Goal: Check status: Check status

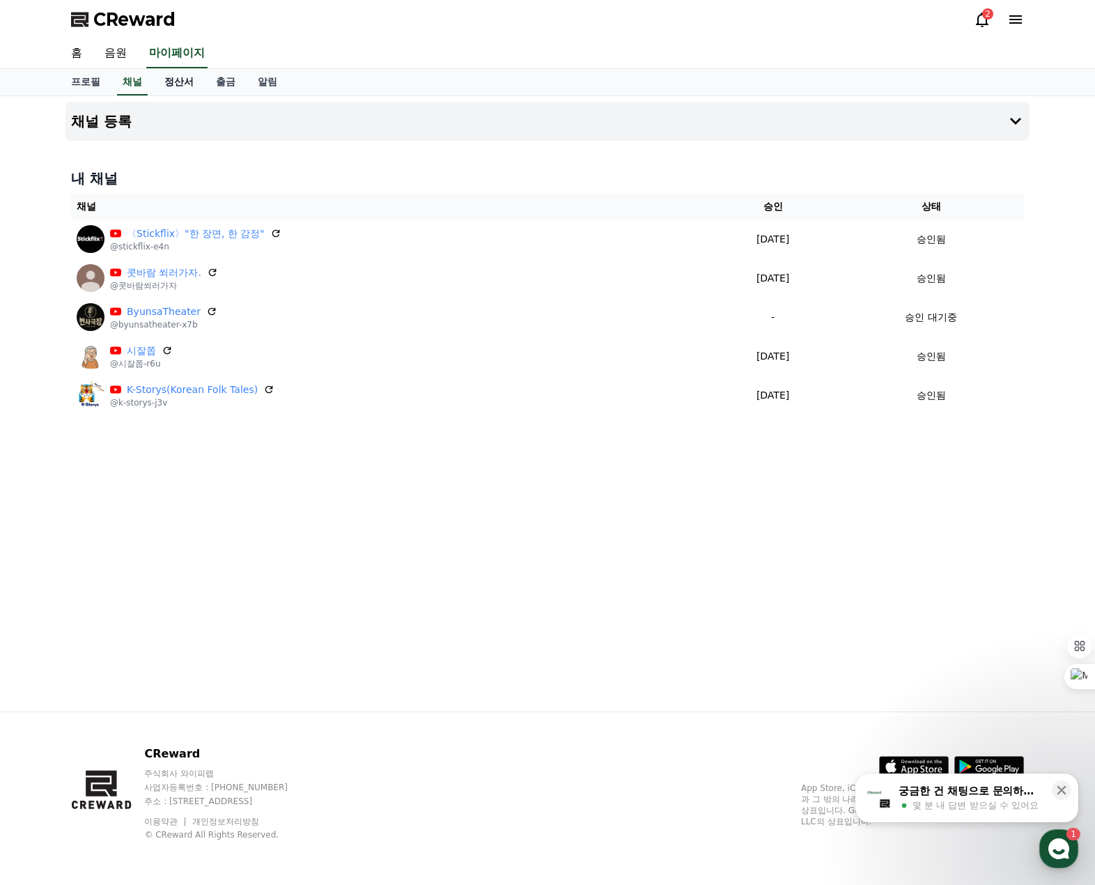
click at [177, 84] on link "정산서" at bounding box center [179, 82] width 52 height 26
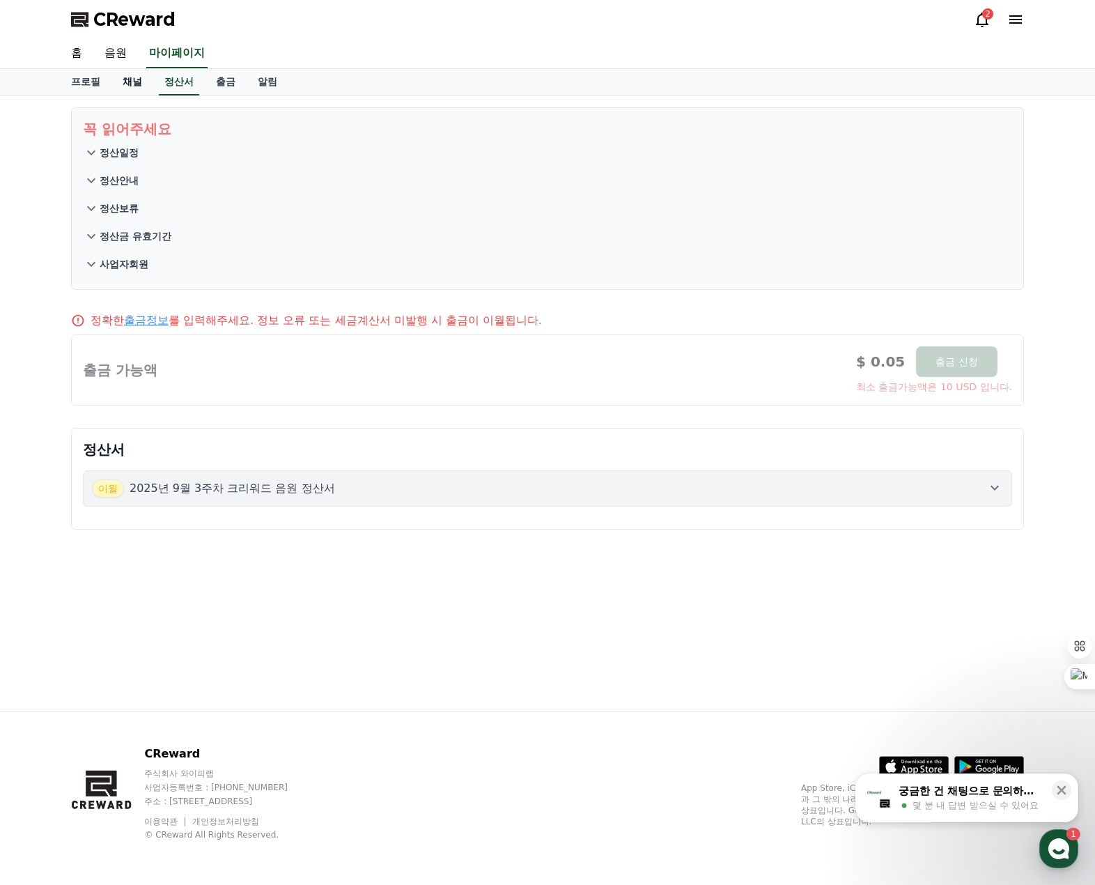
click at [132, 84] on link "채널" at bounding box center [132, 82] width 42 height 26
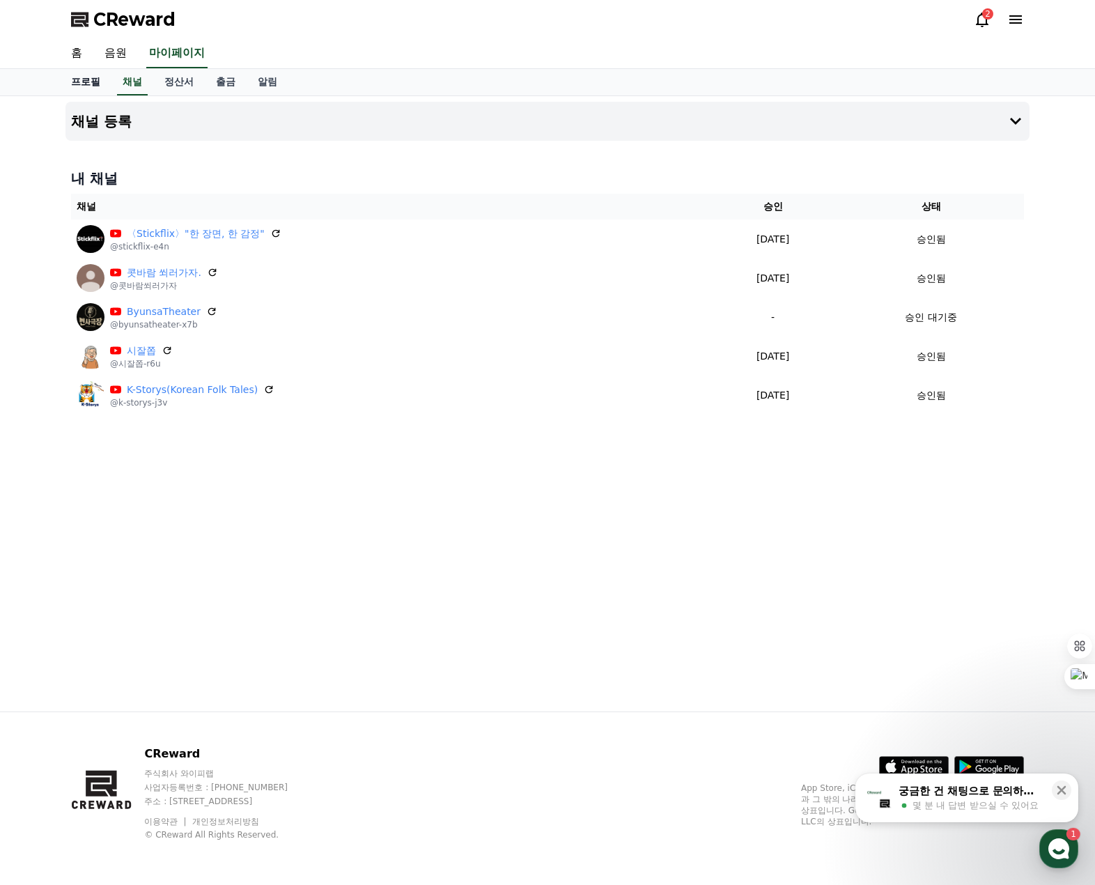
click at [86, 82] on link "프로필" at bounding box center [86, 82] width 52 height 26
select select "**********"
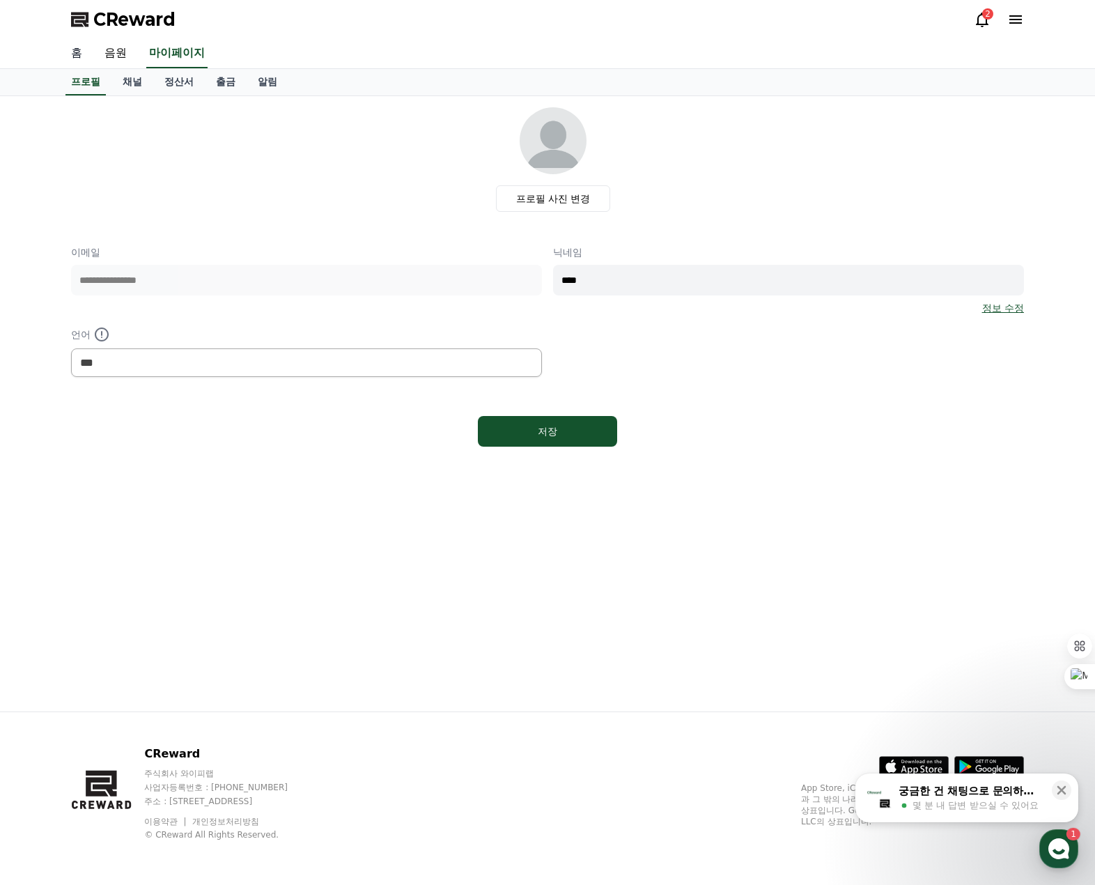
click at [78, 53] on link "홈" at bounding box center [76, 53] width 33 height 29
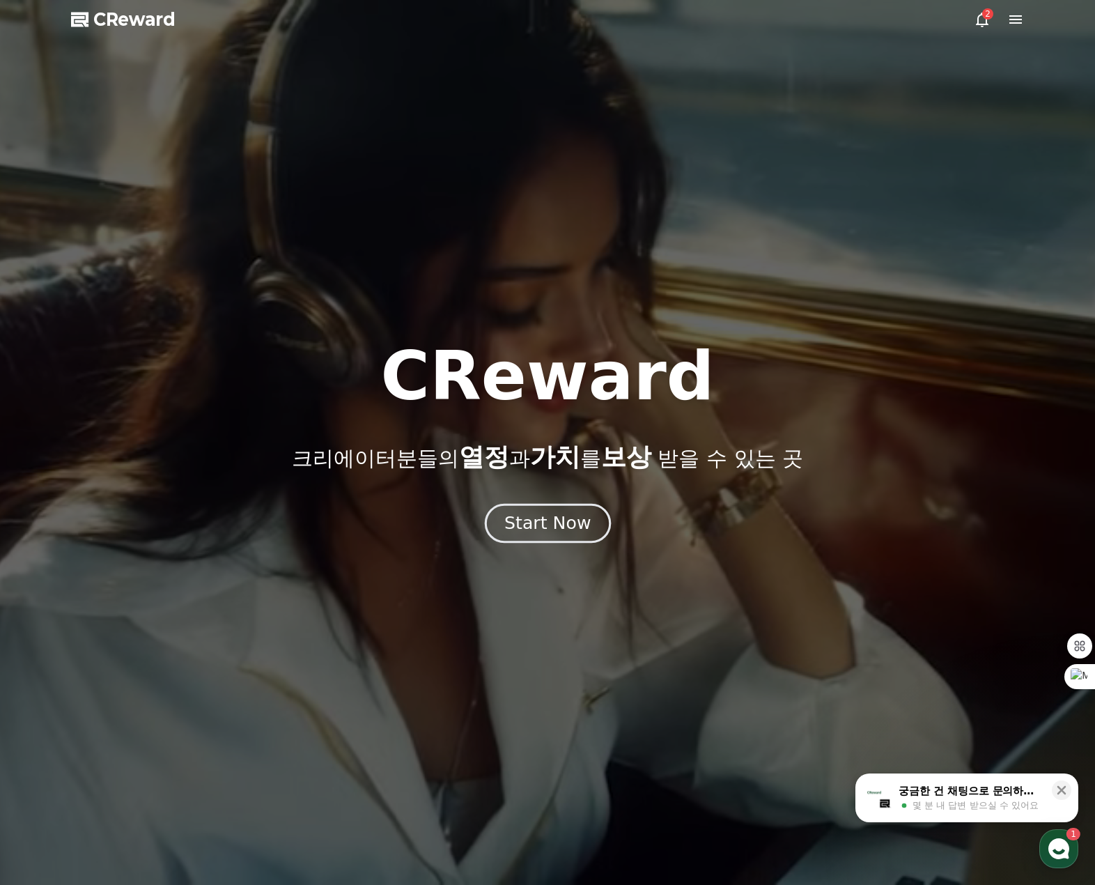
click at [551, 519] on div "Start Now" at bounding box center [548, 523] width 86 height 24
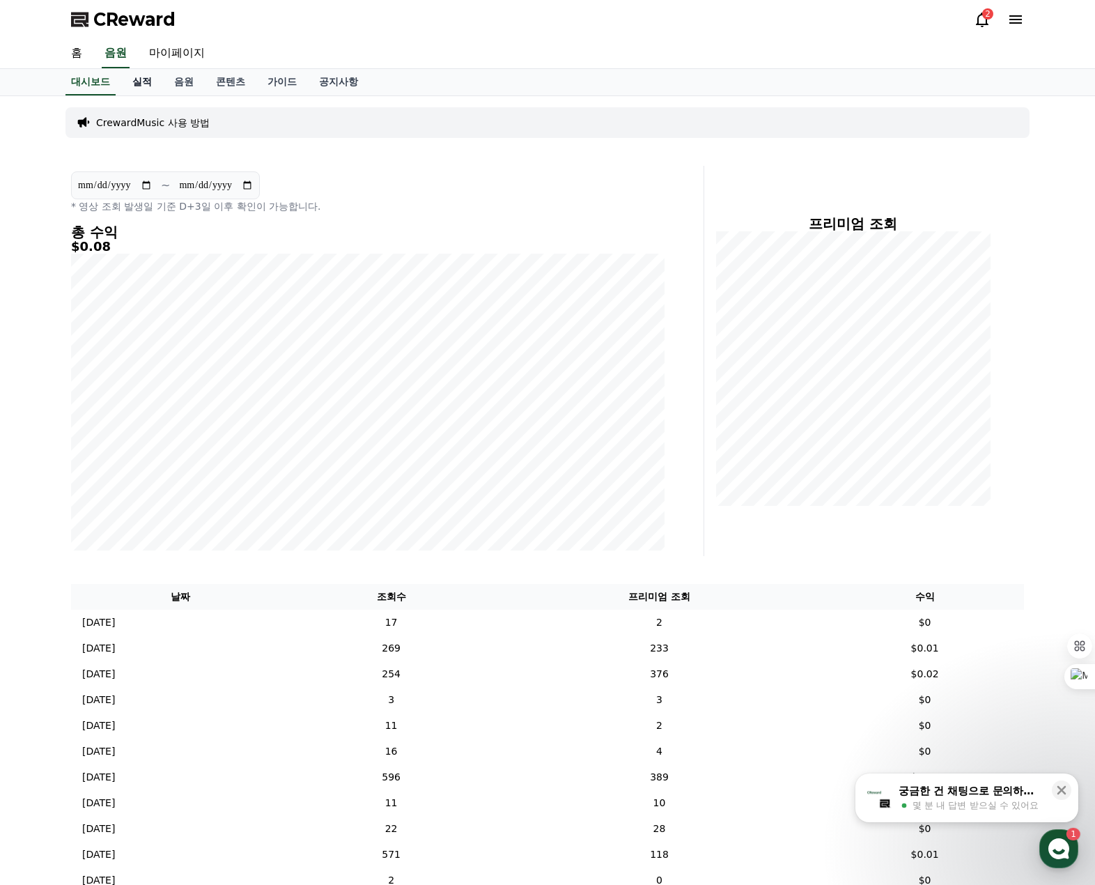
click at [144, 85] on link "실적" at bounding box center [142, 82] width 42 height 26
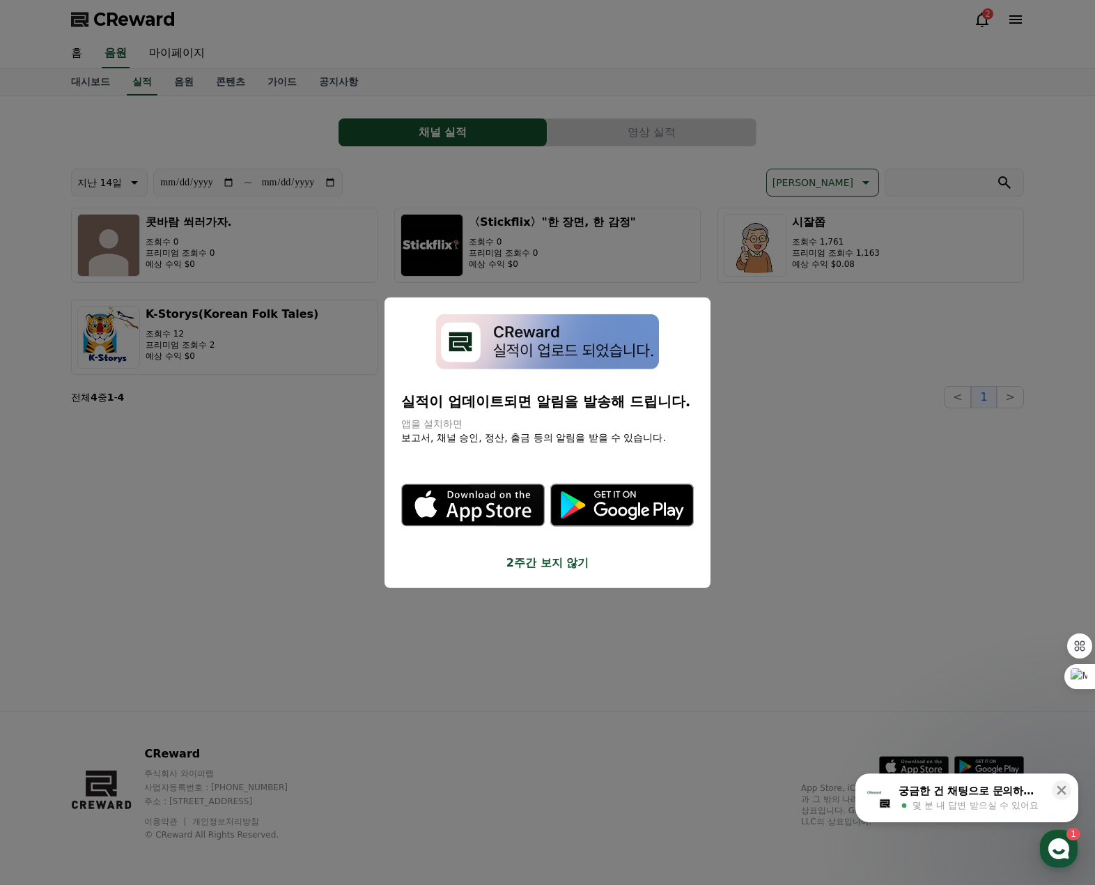
click at [188, 330] on button "close modal" at bounding box center [547, 442] width 1095 height 885
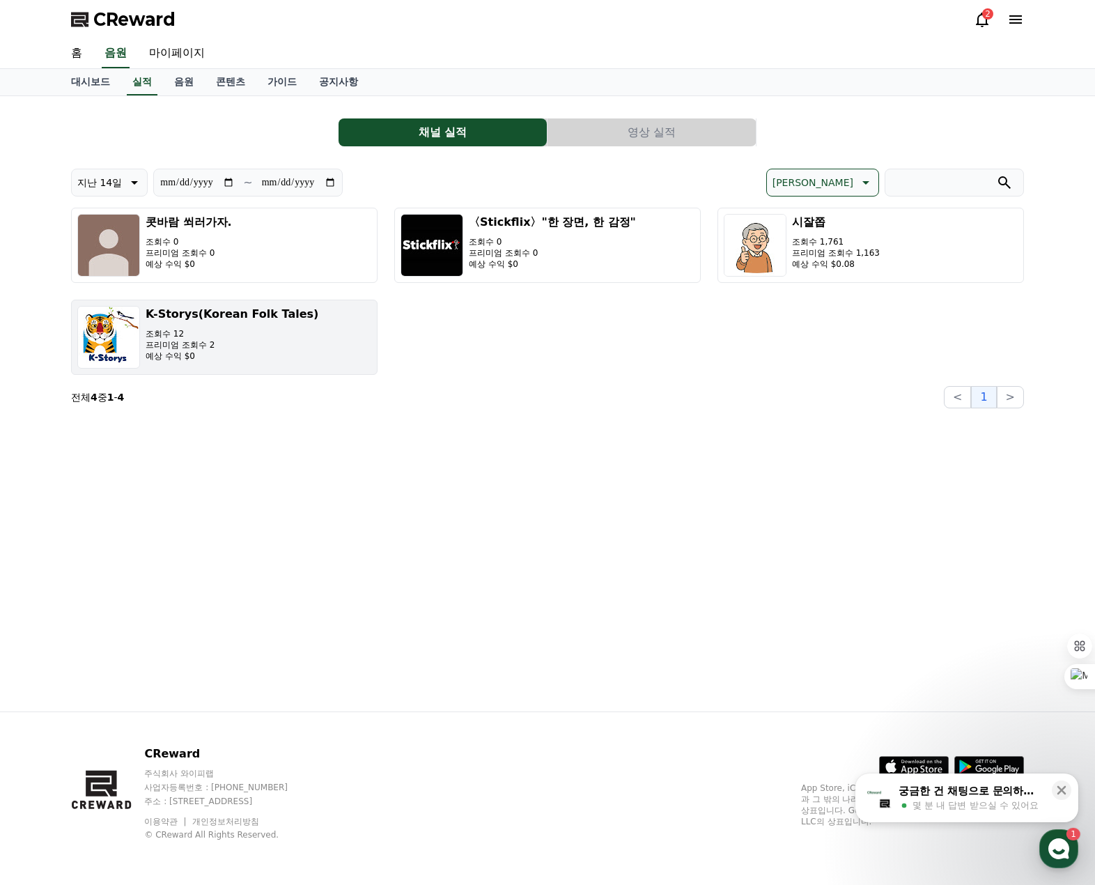
click at [191, 321] on h3 "K-Storys(Korean Folk Tales)" at bounding box center [232, 314] width 173 height 17
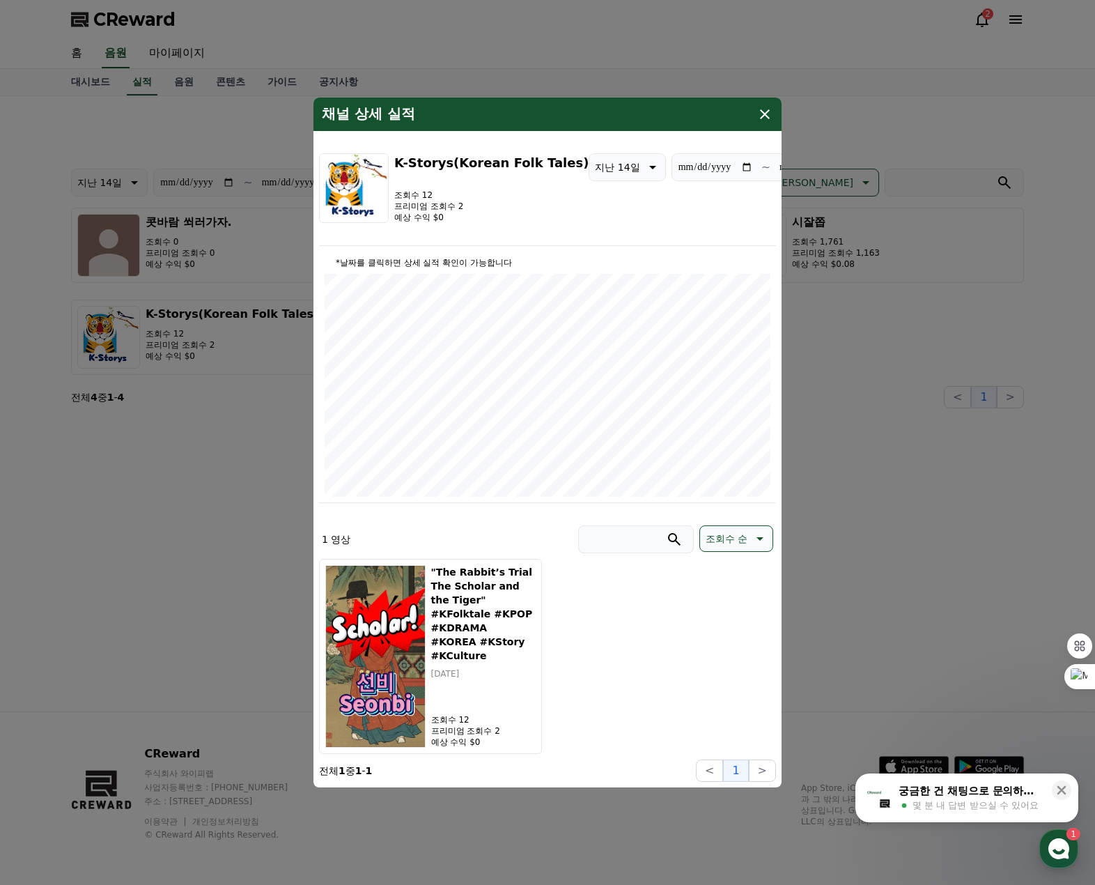
click at [824, 249] on button "close modal" at bounding box center [547, 442] width 1095 height 885
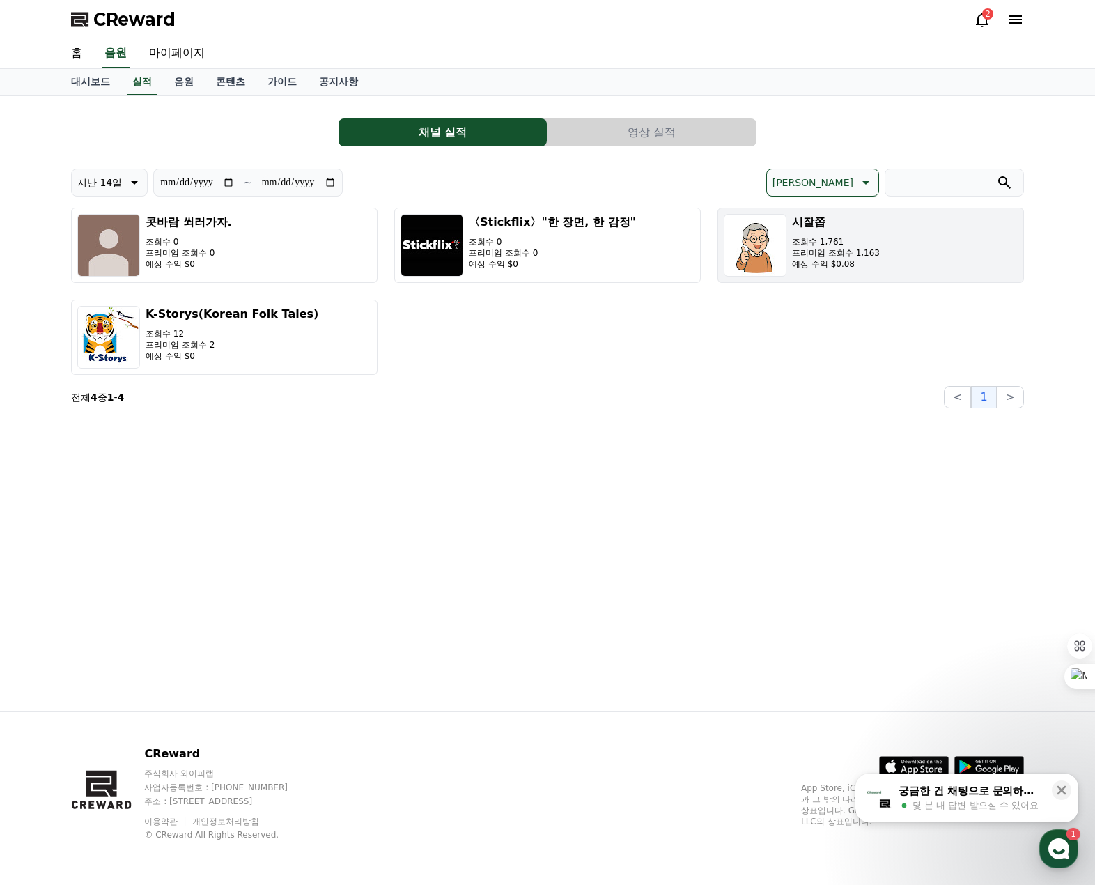
click at [825, 247] on p "프리미엄 조회수 1,163" at bounding box center [836, 252] width 88 height 11
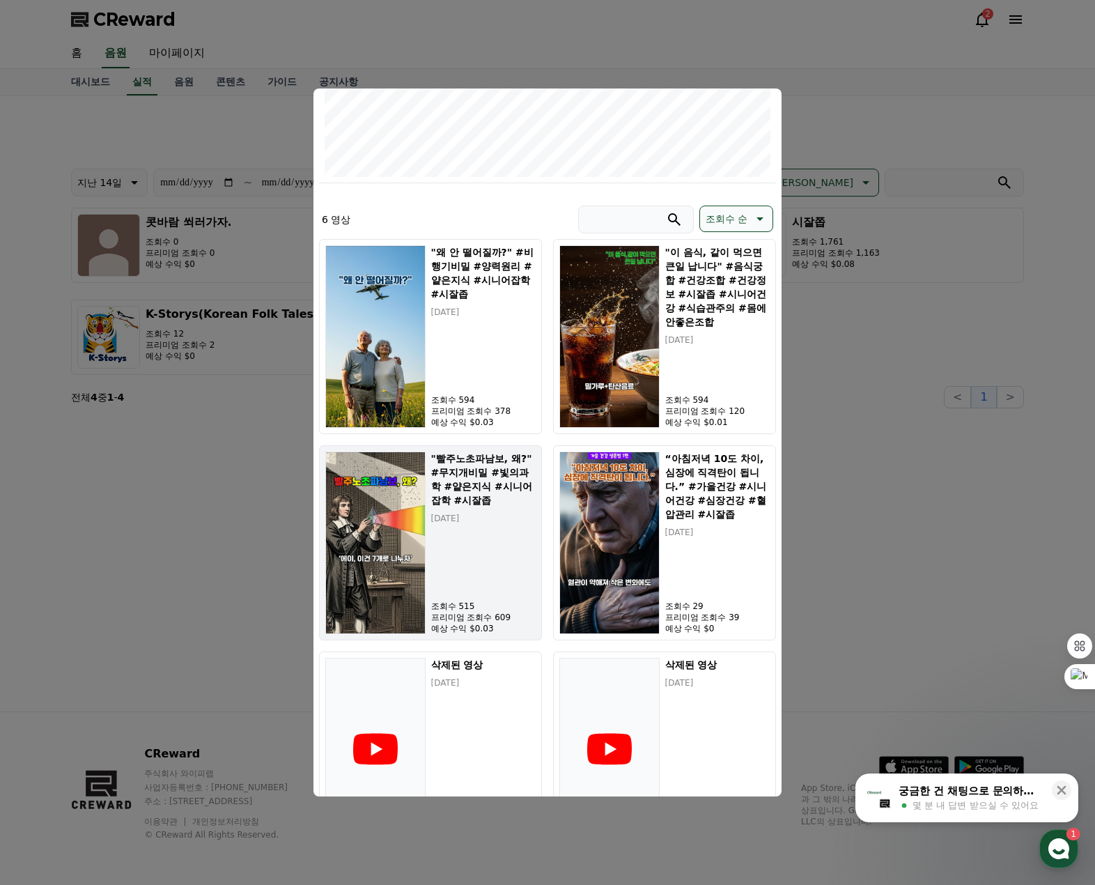
scroll to position [348, 0]
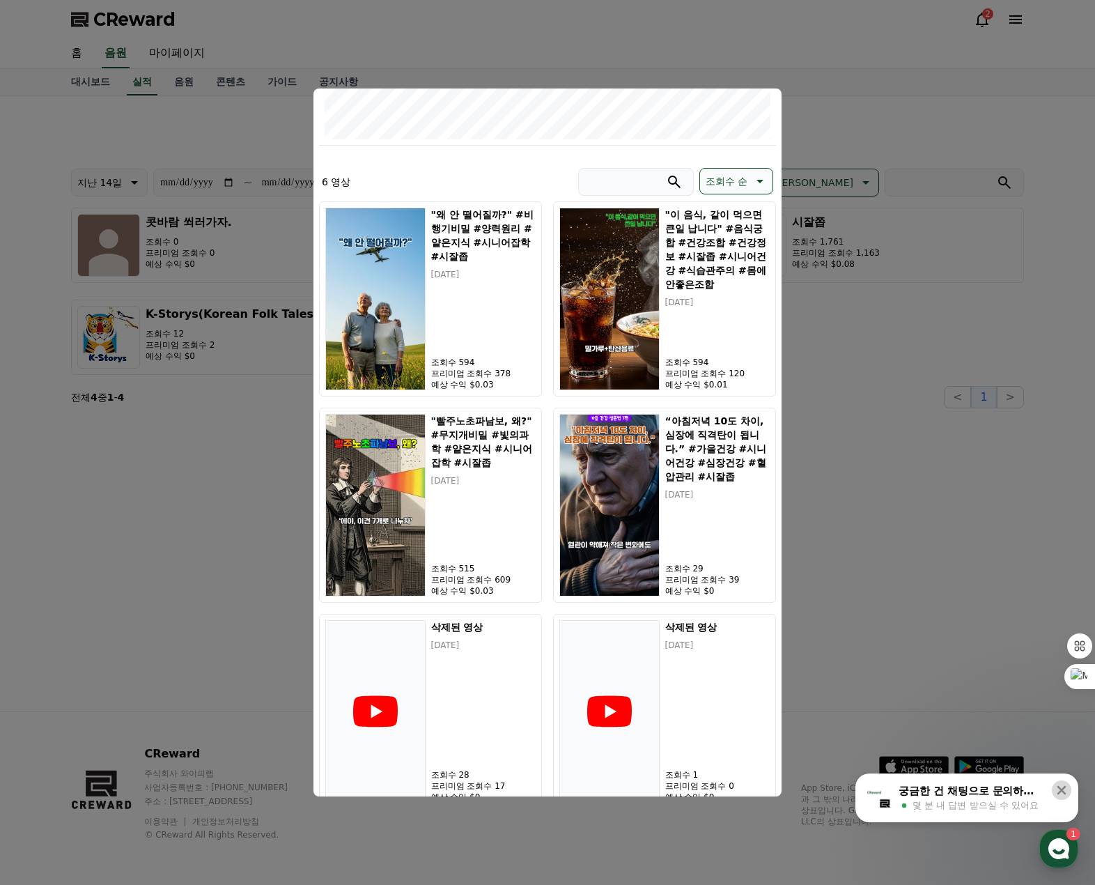
click at [1061, 788] on icon at bounding box center [1062, 790] width 9 height 9
